Goal: Task Accomplishment & Management: Manage account settings

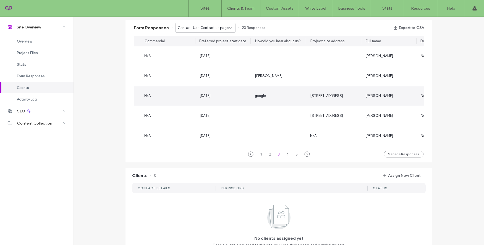
scroll to position [0, 1]
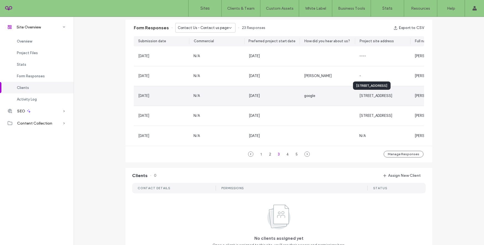
click at [362, 95] on span "[STREET_ADDRESS]" at bounding box center [375, 96] width 33 height 4
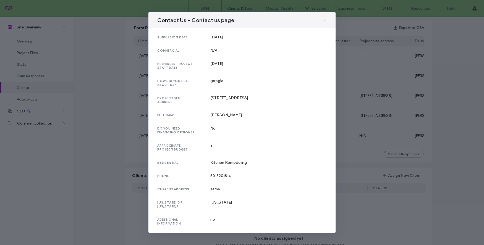
click at [325, 21] on icon at bounding box center [324, 20] width 4 height 4
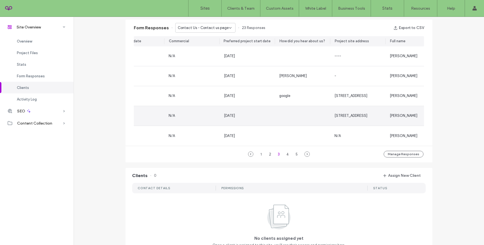
click at [344, 117] on span "[STREET_ADDRESS]" at bounding box center [350, 116] width 33 height 4
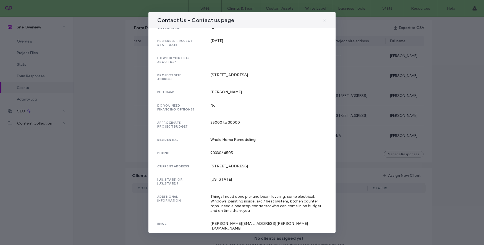
click at [324, 19] on icon at bounding box center [324, 20] width 4 height 4
click at [324, 20] on div "Form Responses Contact Us - Contact us page 23 Responses Export to CSV" at bounding box center [278, 28] width 307 height 17
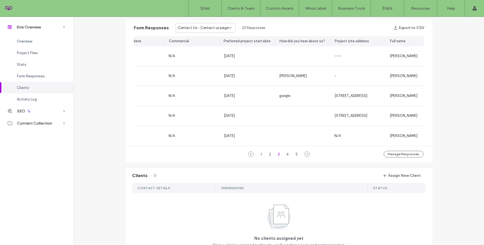
click at [215, 26] on span "Contact Us - Contact us page" at bounding box center [203, 28] width 51 height 6
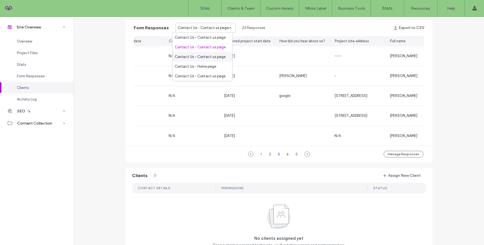
click at [206, 57] on span "Contact Us - Contact us page" at bounding box center [200, 57] width 51 height 6
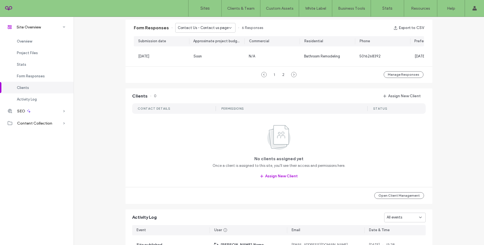
click at [205, 29] on span "Contact Us - Contact us page" at bounding box center [203, 28] width 51 height 6
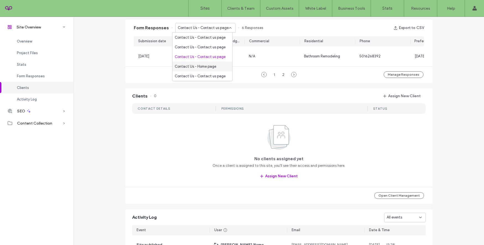
click at [198, 68] on span "Contact Us - Home page" at bounding box center [195, 67] width 41 height 6
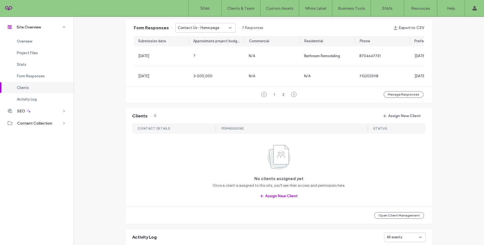
click at [196, 26] on span "Contact Us - Home page" at bounding box center [198, 28] width 41 height 6
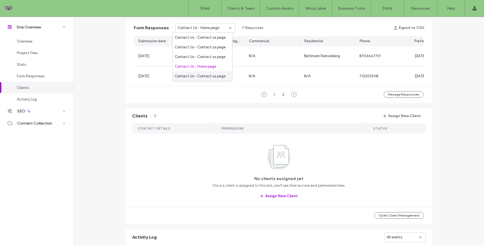
click at [193, 79] on span "Contact Us - Contact us page" at bounding box center [200, 77] width 51 height 6
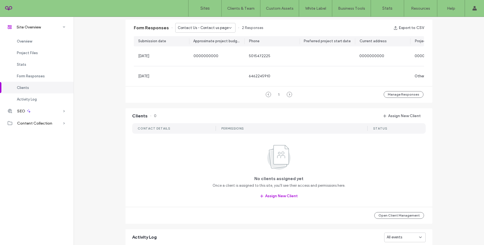
click at [206, 23] on div "Contact Us - Contact us page" at bounding box center [205, 28] width 60 height 10
click at [200, 39] on span "Contact Us - Contact us page" at bounding box center [200, 38] width 51 height 6
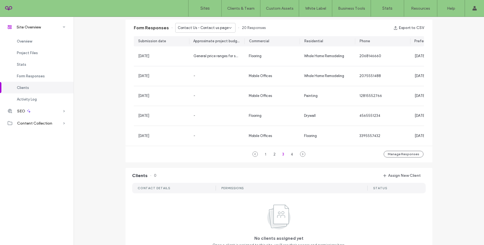
click at [185, 27] on span "Contact Us - Contact us page" at bounding box center [203, 28] width 51 height 6
click at [191, 50] on div "Contact Us - Contact us page" at bounding box center [202, 47] width 60 height 10
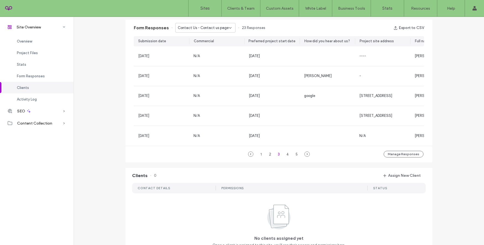
click at [216, 28] on span "Contact Us - Contact us page" at bounding box center [203, 28] width 51 height 6
click at [199, 49] on span "Contact Us - Contact us page" at bounding box center [200, 48] width 51 height 6
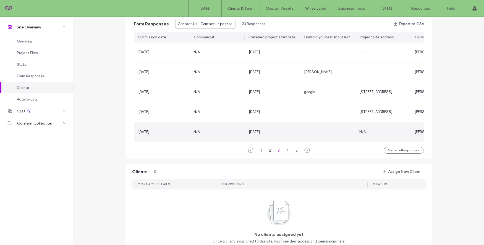
scroll to position [360, 0]
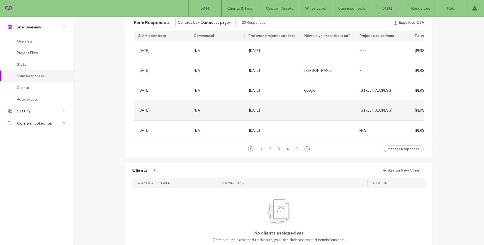
scroll to position [341, 0]
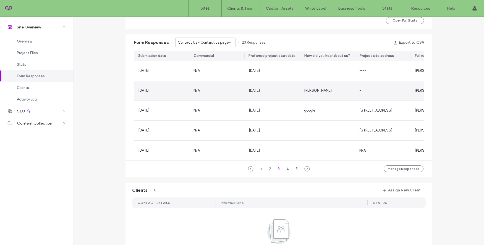
click at [221, 94] on div "N/A" at bounding box center [216, 91] width 55 height 20
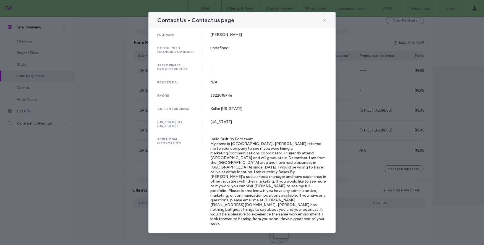
scroll to position [84, 0]
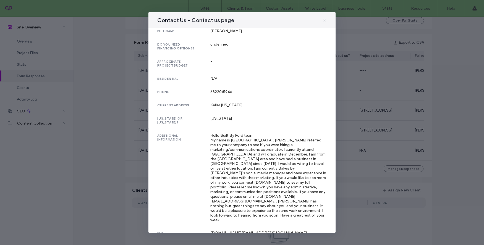
click at [323, 21] on icon at bounding box center [324, 20] width 4 height 4
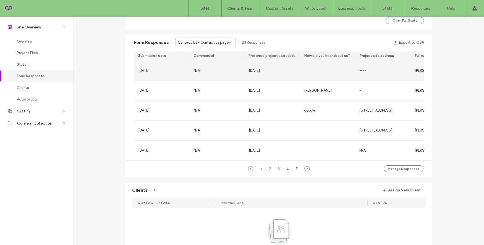
click at [207, 67] on div "N/A" at bounding box center [216, 71] width 55 height 20
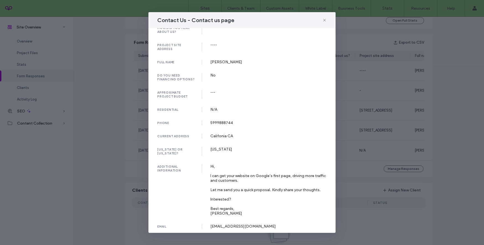
scroll to position [61, 0]
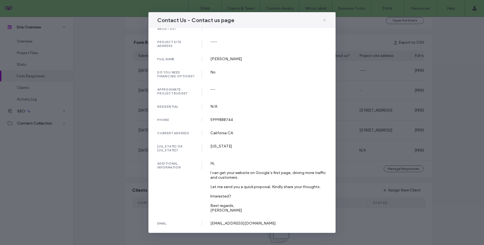
click at [323, 22] on icon at bounding box center [324, 20] width 4 height 4
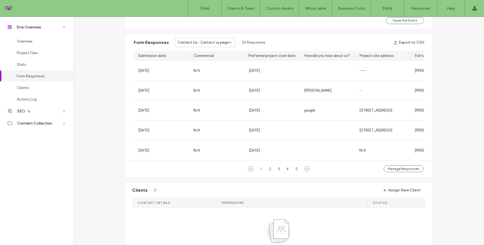
click at [200, 43] on span "Contact Us - Contact us page" at bounding box center [203, 43] width 51 height 6
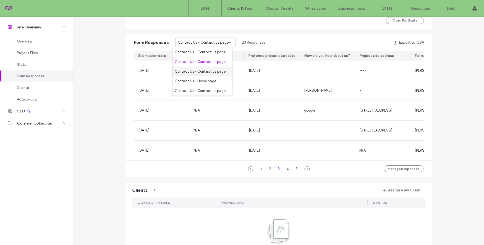
click at [199, 70] on span "Contact Us - Contact us page" at bounding box center [200, 72] width 51 height 6
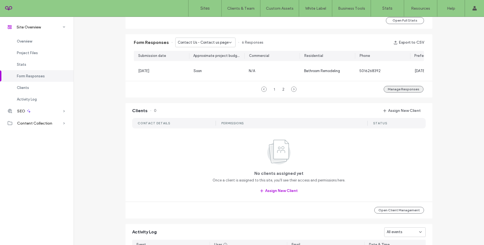
click at [398, 92] on button "Manage Responses" at bounding box center [404, 89] width 40 height 7
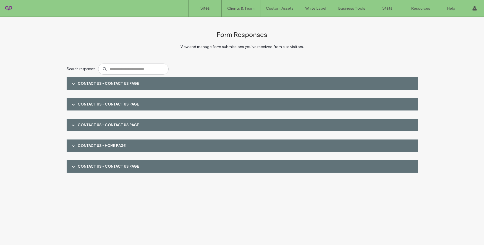
click at [73, 85] on span at bounding box center [73, 83] width 3 height 3
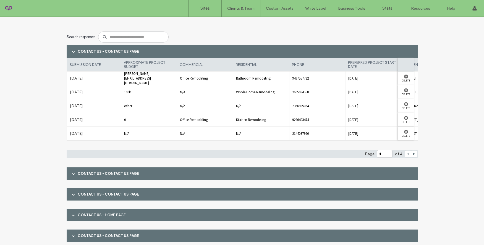
scroll to position [39, 0]
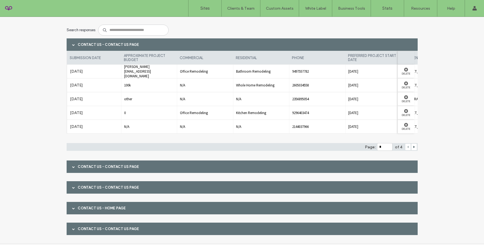
click at [96, 166] on div "Contact Us - Contact us page" at bounding box center [242, 167] width 351 height 12
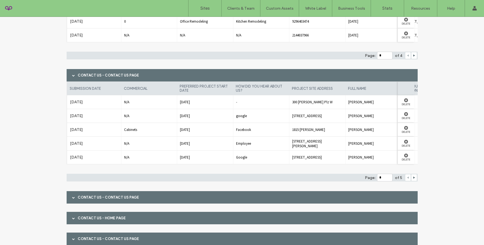
scroll to position [131, 0]
click at [413, 178] on use at bounding box center [414, 177] width 2 height 2
type input "*"
click at [316, 102] on span "[STREET_ADDRESS] ark" at bounding box center [317, 102] width 50 height 5
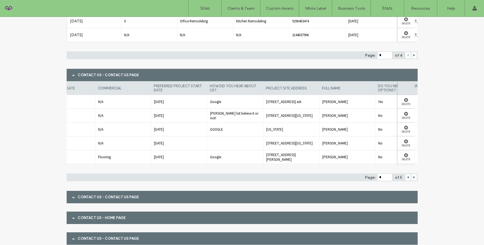
scroll to position [0, 0]
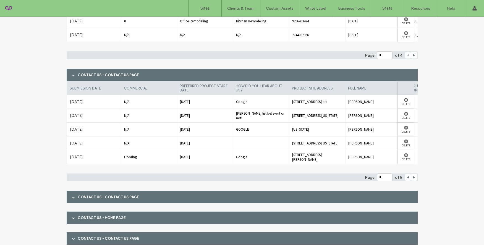
click at [300, 145] on span "[STREET_ADDRESS][US_STATE]" at bounding box center [317, 143] width 50 height 5
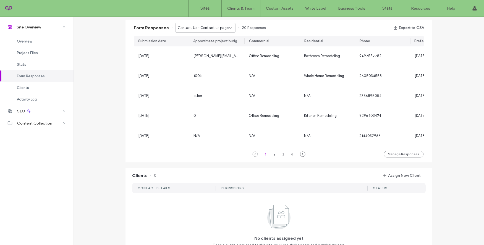
click at [205, 30] on span "Contact Us - Contact us page" at bounding box center [203, 28] width 51 height 6
click at [202, 45] on span "Contact Us - Contact us page" at bounding box center [200, 48] width 51 height 6
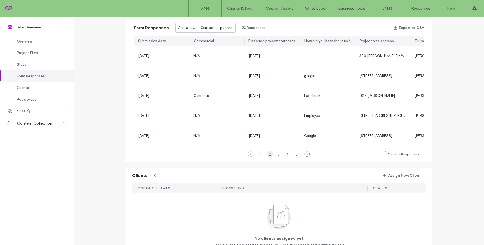
click at [270, 158] on div "2" at bounding box center [270, 154] width 7 height 7
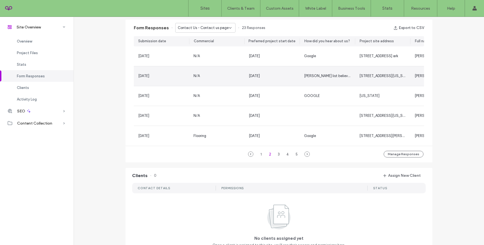
click at [319, 79] on div "[PERSON_NAME] list believe it or not!" at bounding box center [327, 76] width 46 height 6
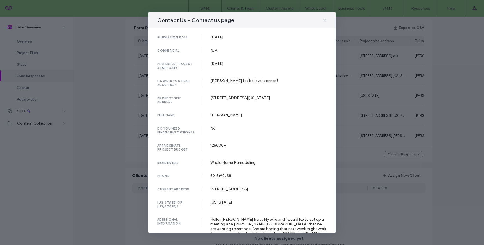
click at [325, 22] on icon at bounding box center [324, 20] width 4 height 4
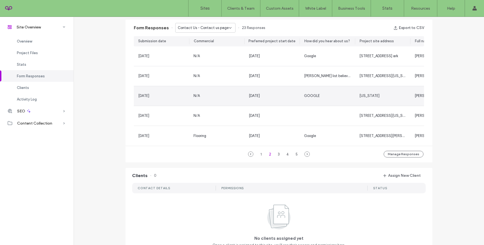
click at [323, 93] on div "GOOGLE" at bounding box center [327, 96] width 55 height 20
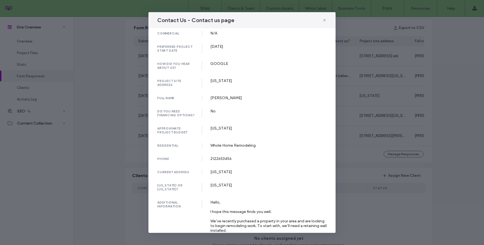
scroll to position [21, 0]
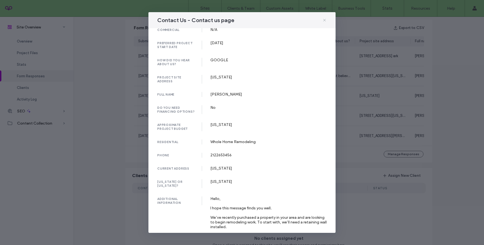
click at [325, 20] on icon at bounding box center [324, 20] width 4 height 4
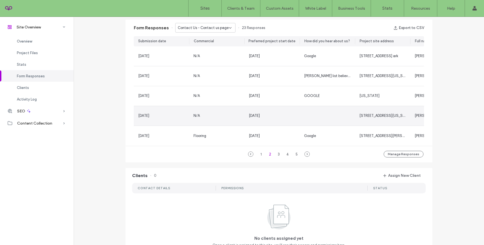
click at [305, 117] on div at bounding box center [327, 116] width 55 height 20
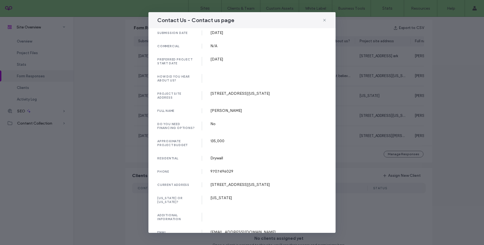
scroll to position [5, 0]
click at [323, 20] on icon at bounding box center [324, 20] width 4 height 4
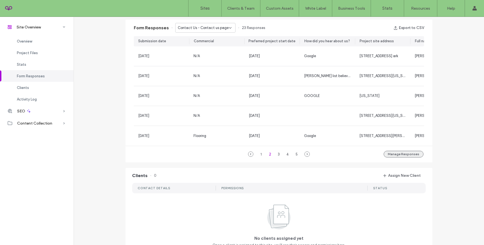
click at [405, 156] on button "Manage Responses" at bounding box center [404, 154] width 40 height 7
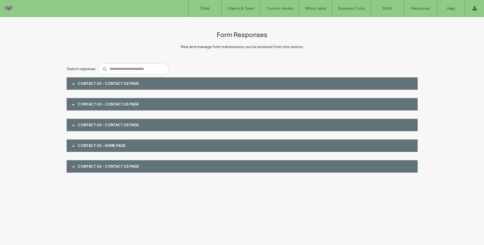
click at [252, 107] on div "Contact Us - Contact us page" at bounding box center [242, 104] width 351 height 12
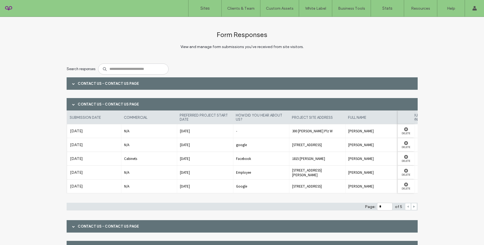
click at [413, 208] on icon at bounding box center [414, 206] width 3 height 3
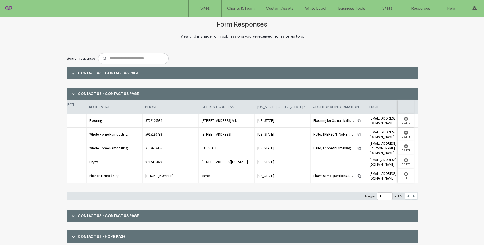
scroll to position [0, 428]
click at [356, 177] on icon "button" at bounding box center [358, 176] width 4 height 4
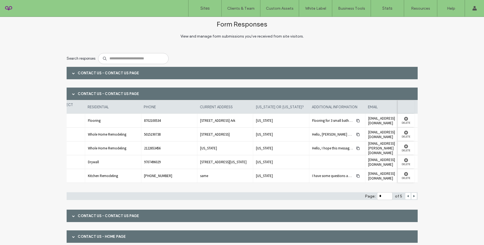
click at [414, 195] on div at bounding box center [414, 196] width 6 height 7
click at [413, 196] on icon at bounding box center [414, 196] width 3 height 3
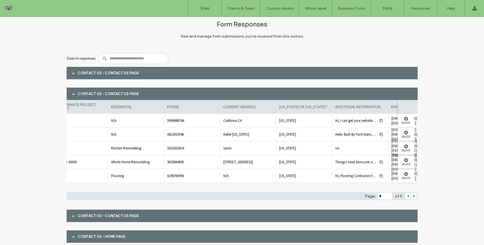
scroll to position [0, 406]
click at [407, 198] on span at bounding box center [408, 196] width 3 height 7
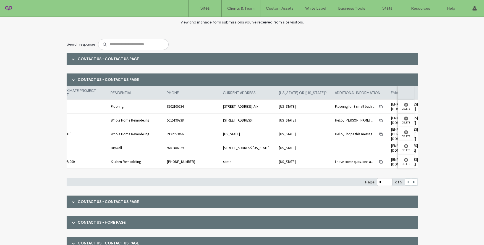
scroll to position [0, 0]
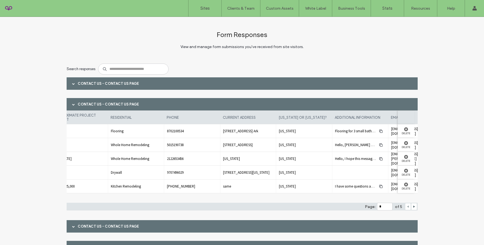
click at [407, 209] on span at bounding box center [408, 206] width 3 height 7
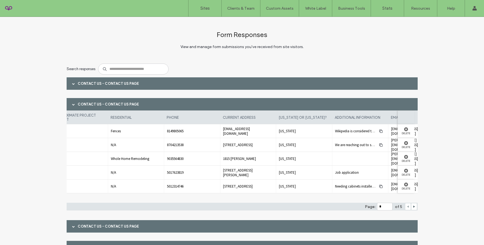
click at [406, 209] on div at bounding box center [408, 206] width 6 height 7
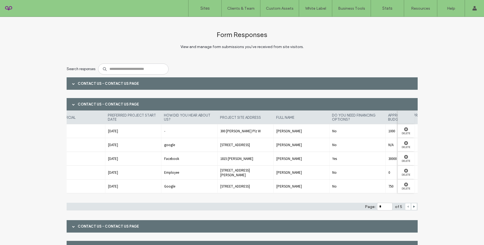
scroll to position [0, 103]
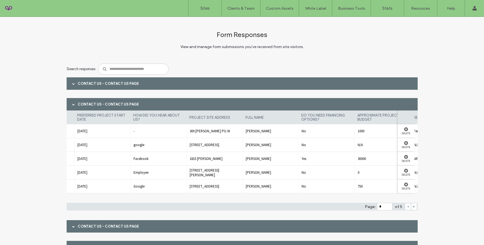
click at [413, 208] on icon at bounding box center [414, 206] width 3 height 3
type input "*"
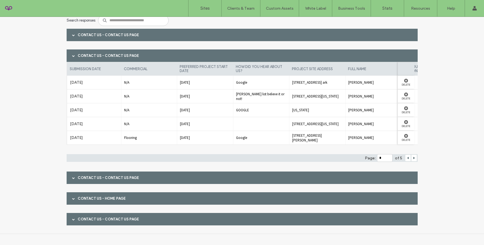
scroll to position [0, 0]
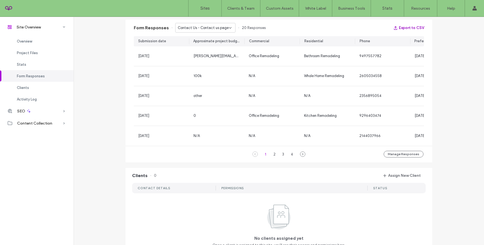
click at [400, 27] on button "Export to CSV" at bounding box center [408, 27] width 31 height 9
click at [214, 29] on span "Contact Us - Contact us page" at bounding box center [203, 28] width 51 height 6
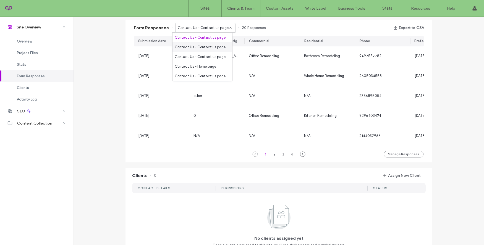
click at [208, 49] on span "Contact Us - Contact us page" at bounding box center [200, 48] width 51 height 6
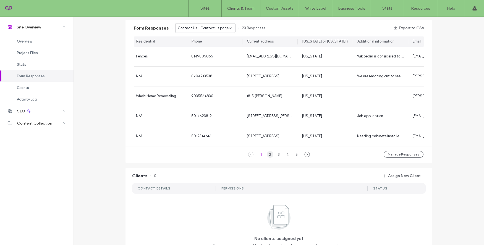
click at [268, 157] on div "2" at bounding box center [270, 154] width 7 height 7
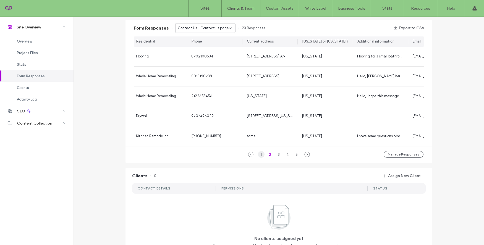
click at [261, 158] on div "1" at bounding box center [261, 154] width 7 height 7
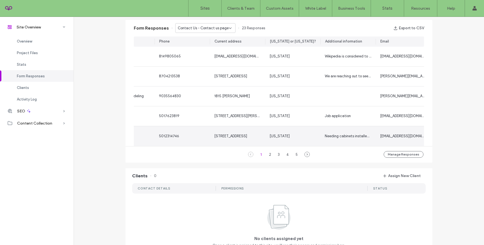
scroll to position [0, 475]
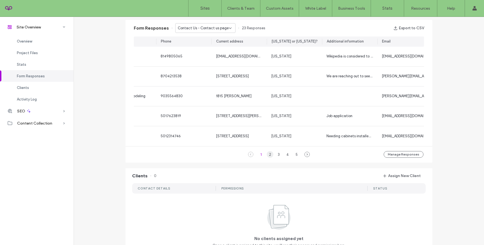
click at [269, 158] on div "2" at bounding box center [270, 154] width 7 height 7
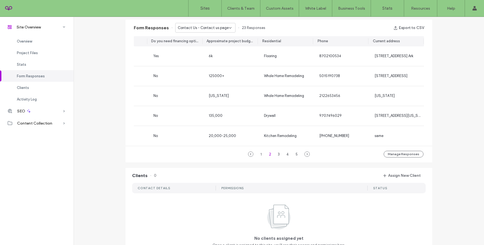
scroll to position [0, 316]
click at [277, 158] on div "3" at bounding box center [279, 154] width 7 height 7
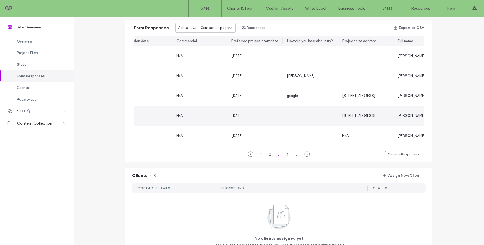
scroll to position [0, 52]
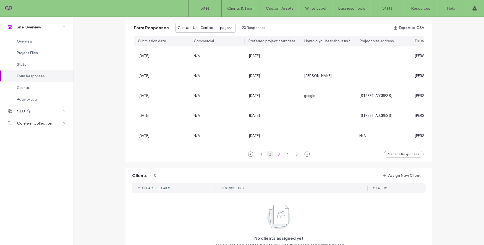
click at [268, 157] on div "2" at bounding box center [270, 154] width 7 height 7
